Goal: Communication & Community: Answer question/provide support

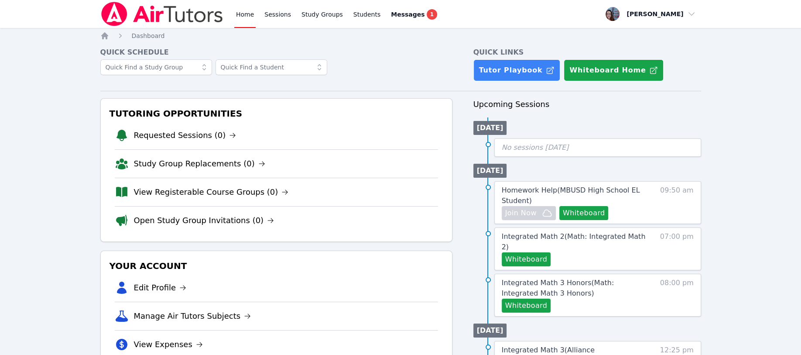
click at [400, 9] on div "Messages 1" at bounding box center [414, 14] width 46 height 10
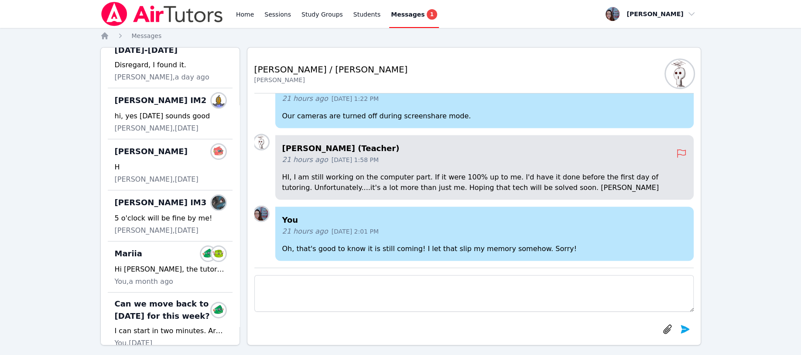
scroll to position [174, 0]
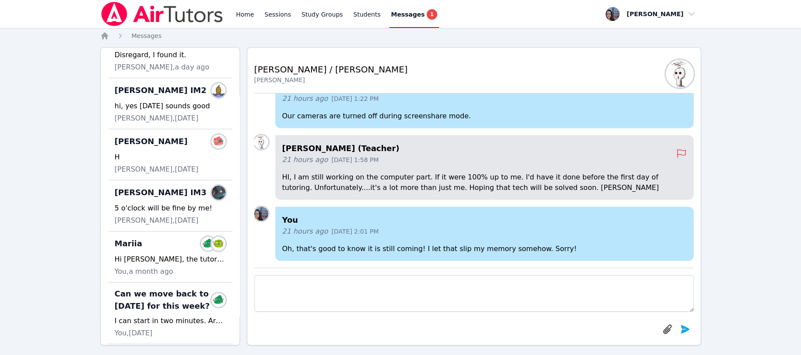
click at [164, 199] on div "[PERSON_NAME] IM3 Members" at bounding box center [170, 192] width 111 height 14
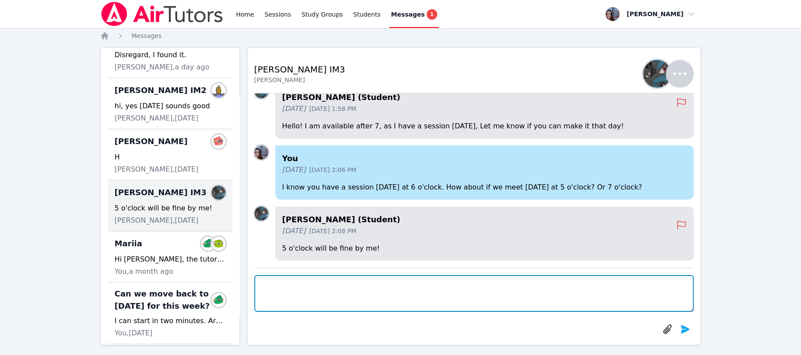
click at [271, 284] on textarea at bounding box center [473, 293] width 439 height 37
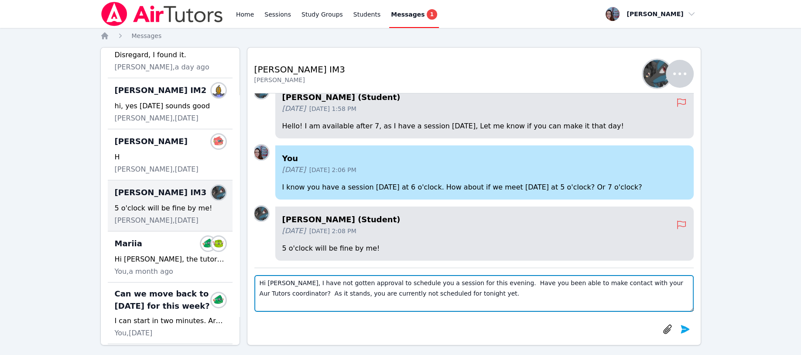
type textarea "Hi [PERSON_NAME], I have not gotten approval to schedule you a session for this…"
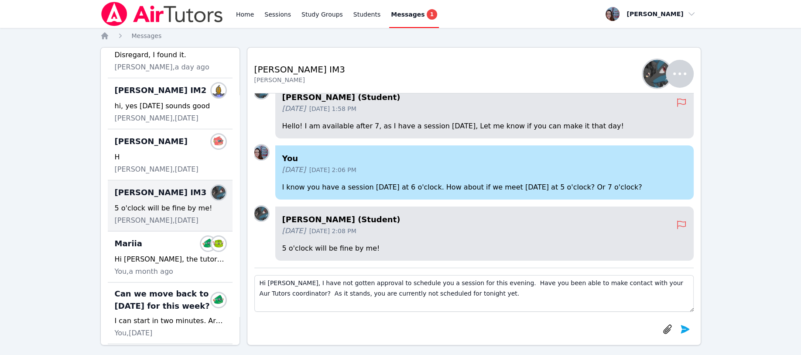
click at [685, 325] on icon "submit" at bounding box center [684, 329] width 10 height 10
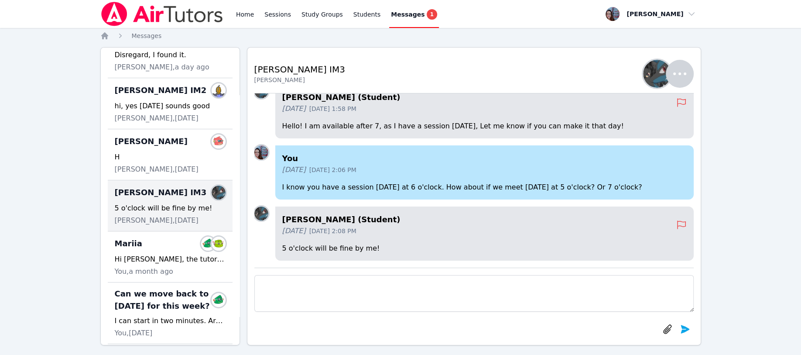
scroll to position [0, 0]
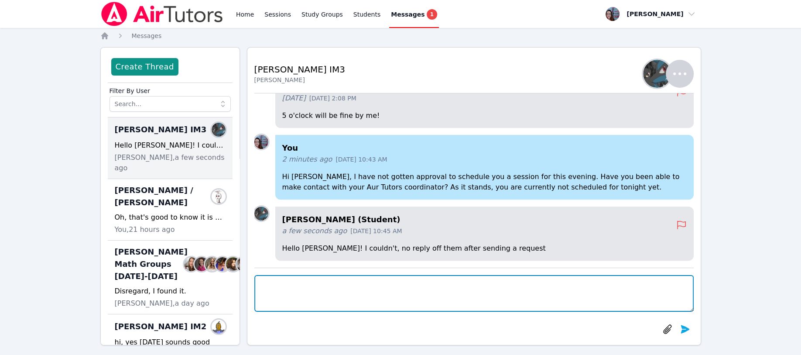
click at [267, 284] on textarea at bounding box center [473, 293] width 439 height 37
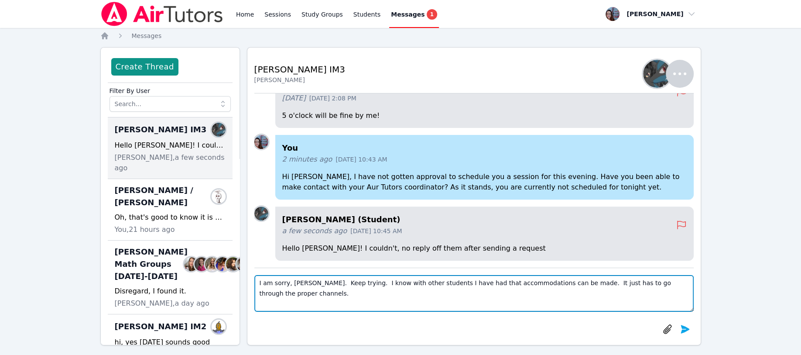
type textarea "I am sorry, [PERSON_NAME]. Keep trying. I know with other students I have had t…"
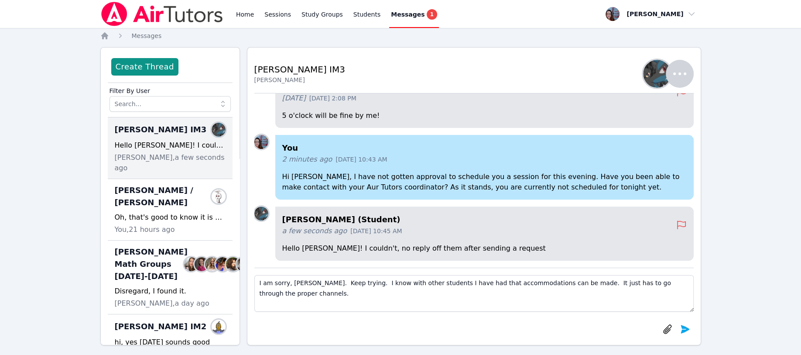
click at [680, 328] on icon "submit" at bounding box center [684, 329] width 10 height 10
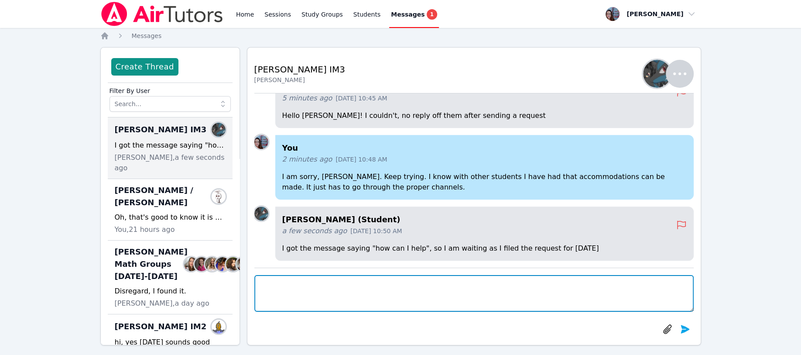
click at [289, 287] on textarea at bounding box center [473, 293] width 439 height 37
click at [319, 288] on textarea "Oh, great!" at bounding box center [473, 293] width 439 height 37
click at [299, 283] on textarea "Oh, great!" at bounding box center [473, 293] width 439 height 37
type textarea "Oh, great! Explain the racoons eating into time and cords!"
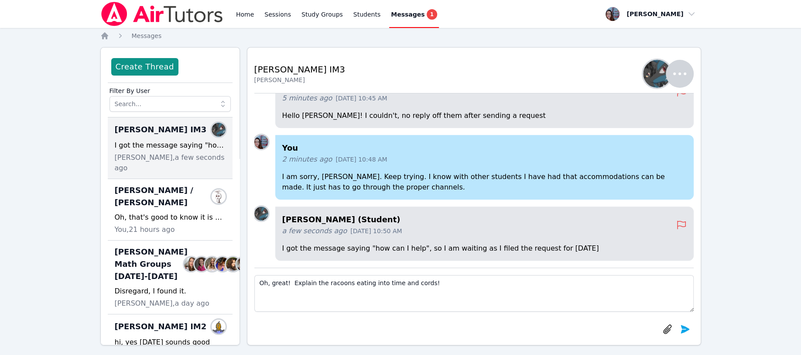
click at [686, 328] on icon "submit" at bounding box center [684, 328] width 9 height 8
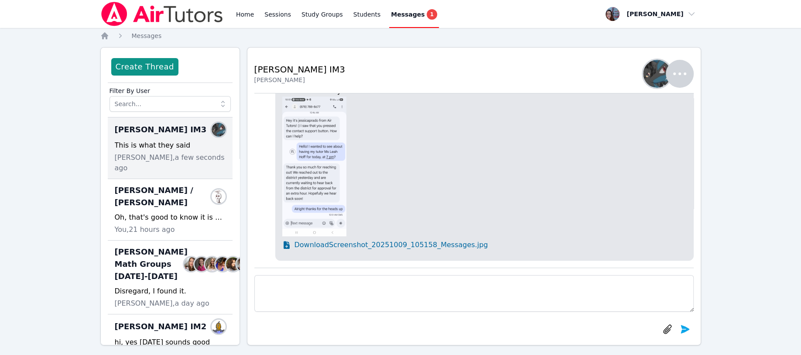
click at [301, 176] on img at bounding box center [314, 166] width 65 height 140
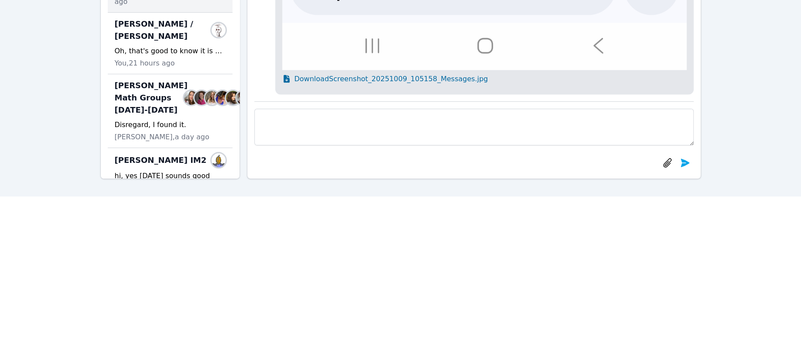
scroll to position [58, 0]
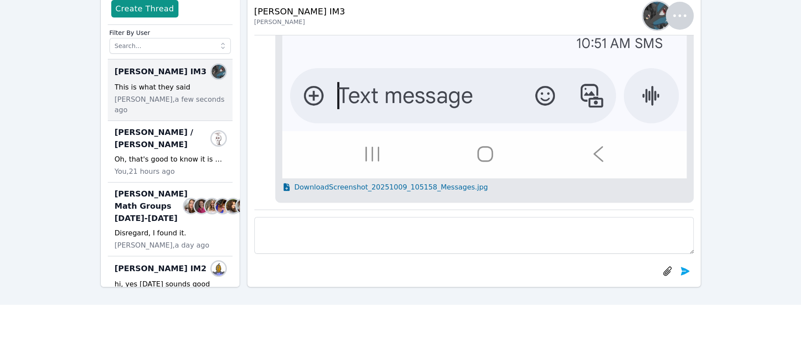
click at [359, 184] on span "Download Screenshot_20251009_105158_Messages.jpg" at bounding box center [391, 186] width 194 height 10
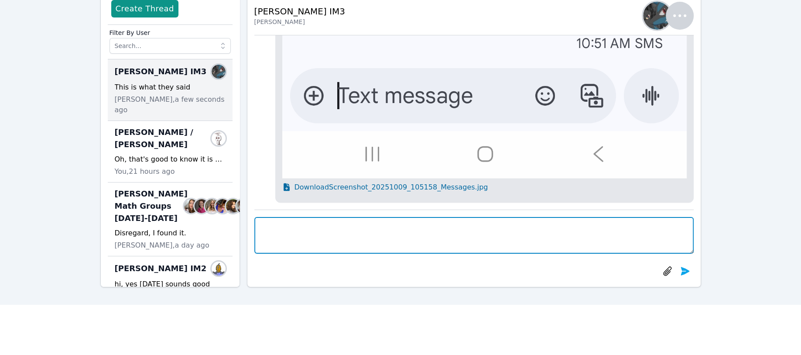
click at [273, 234] on textarea at bounding box center [473, 235] width 439 height 37
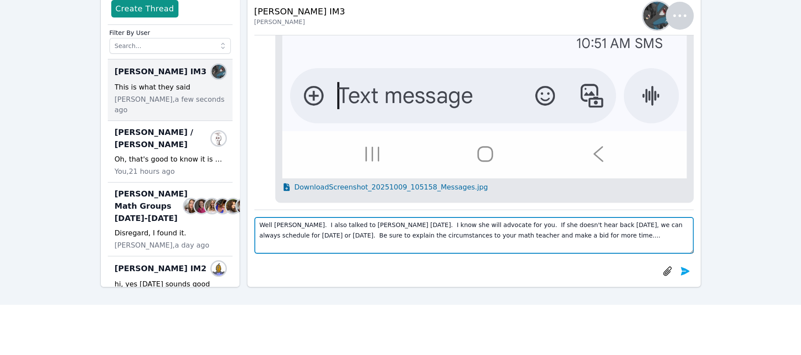
type textarea "Well [PERSON_NAME]. I also talked to [PERSON_NAME] [DATE]. I know she will advo…"
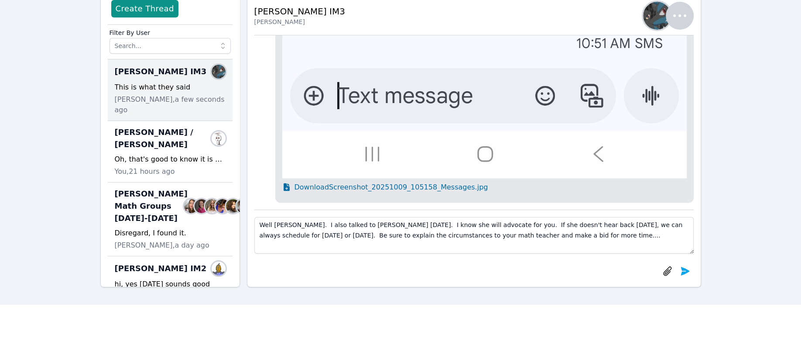
click at [685, 272] on icon "submit" at bounding box center [684, 270] width 9 height 8
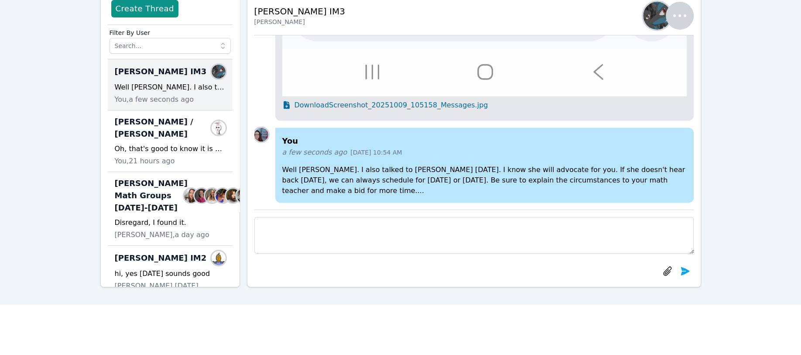
click at [406, 181] on p "Well [PERSON_NAME]. I also talked to [PERSON_NAME] [DATE]. I know she will advo…" at bounding box center [484, 179] width 404 height 31
click at [402, 182] on p "Well [PERSON_NAME]. I also talked to [PERSON_NAME] [DATE]. I know she will advo…" at bounding box center [484, 179] width 404 height 31
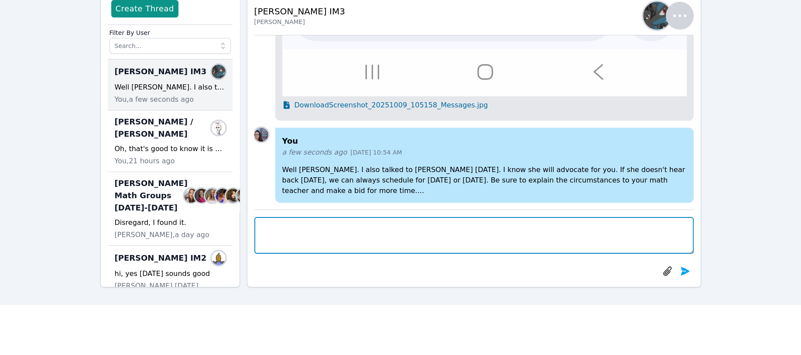
drag, startPoint x: 403, startPoint y: 182, endPoint x: 277, endPoint y: 233, distance: 135.7
click at [277, 233] on textarea at bounding box center [473, 235] width 439 height 37
type textarea "**that is, if the school responds [DATE], instead of [DATE]."
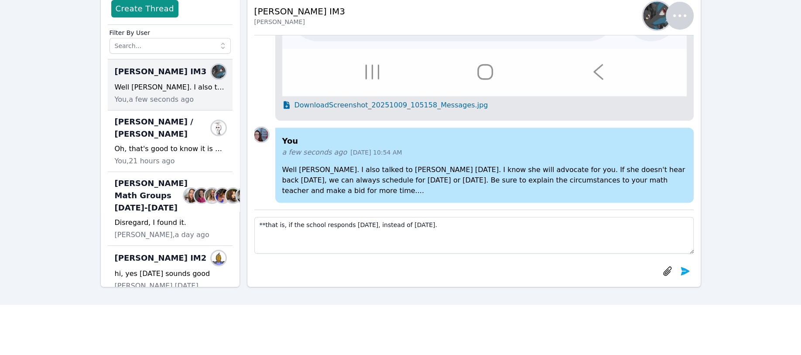
click at [689, 270] on button "submit" at bounding box center [684, 270] width 17 height 17
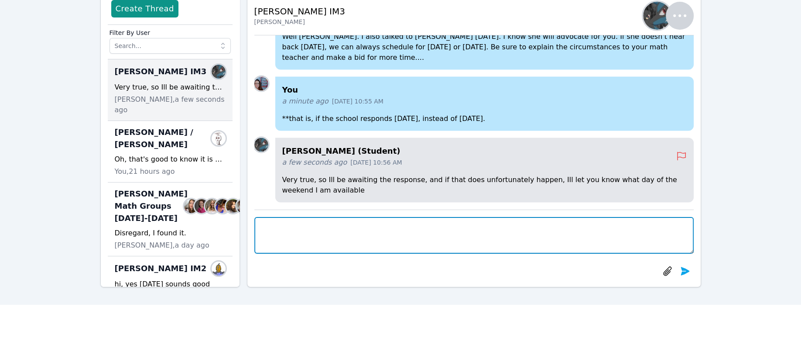
click at [274, 224] on textarea at bounding box center [473, 235] width 439 height 37
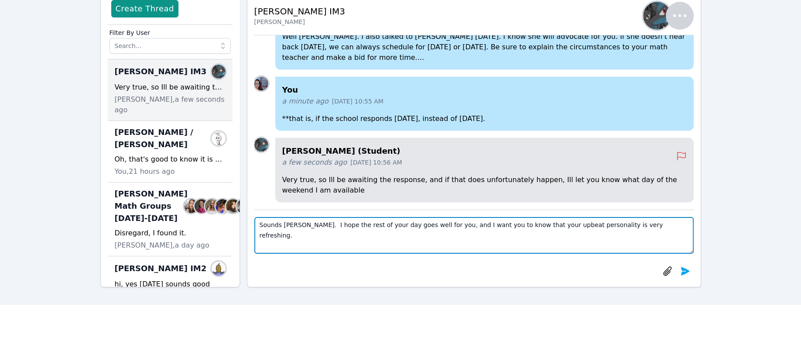
type textarea "Sounds [PERSON_NAME]. I hope the rest of your day goes well for you, and I want…"
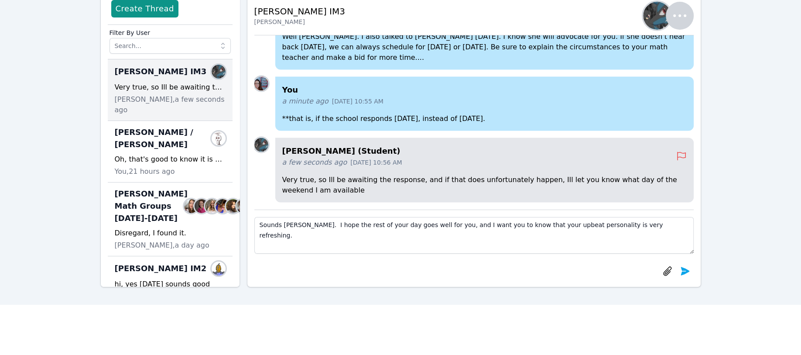
click at [678, 272] on button "submit" at bounding box center [684, 270] width 17 height 17
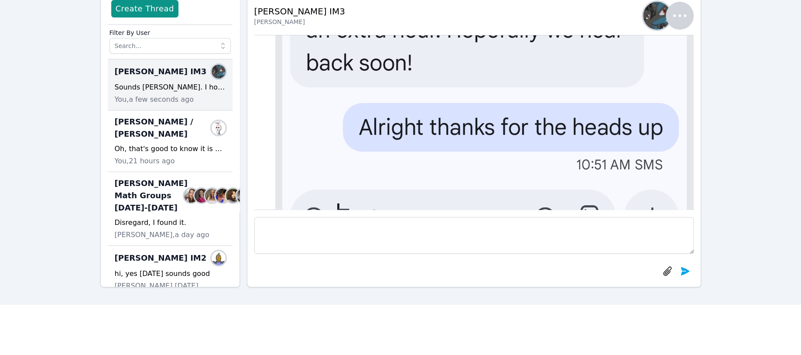
scroll to position [0, 0]
